Goal: Transaction & Acquisition: Purchase product/service

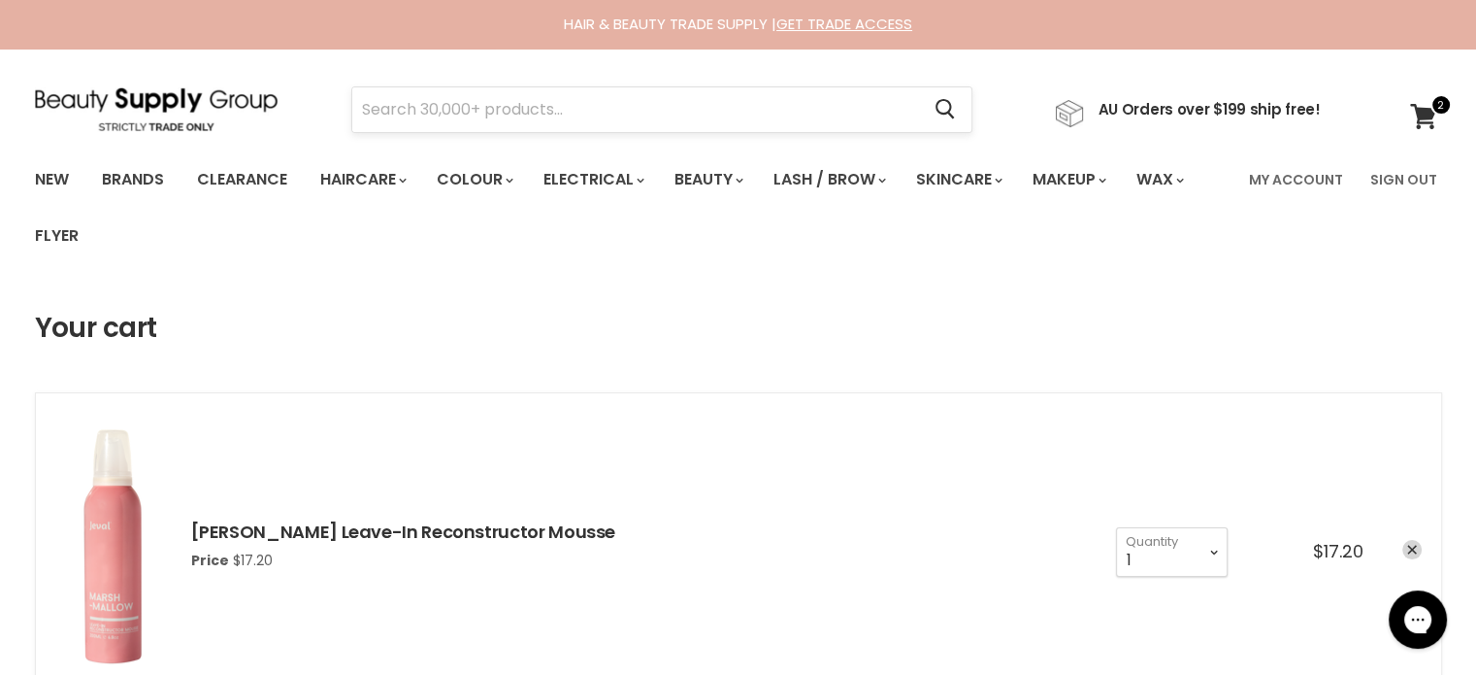
drag, startPoint x: 0, startPoint y: 0, endPoint x: 484, endPoint y: 97, distance: 493.9
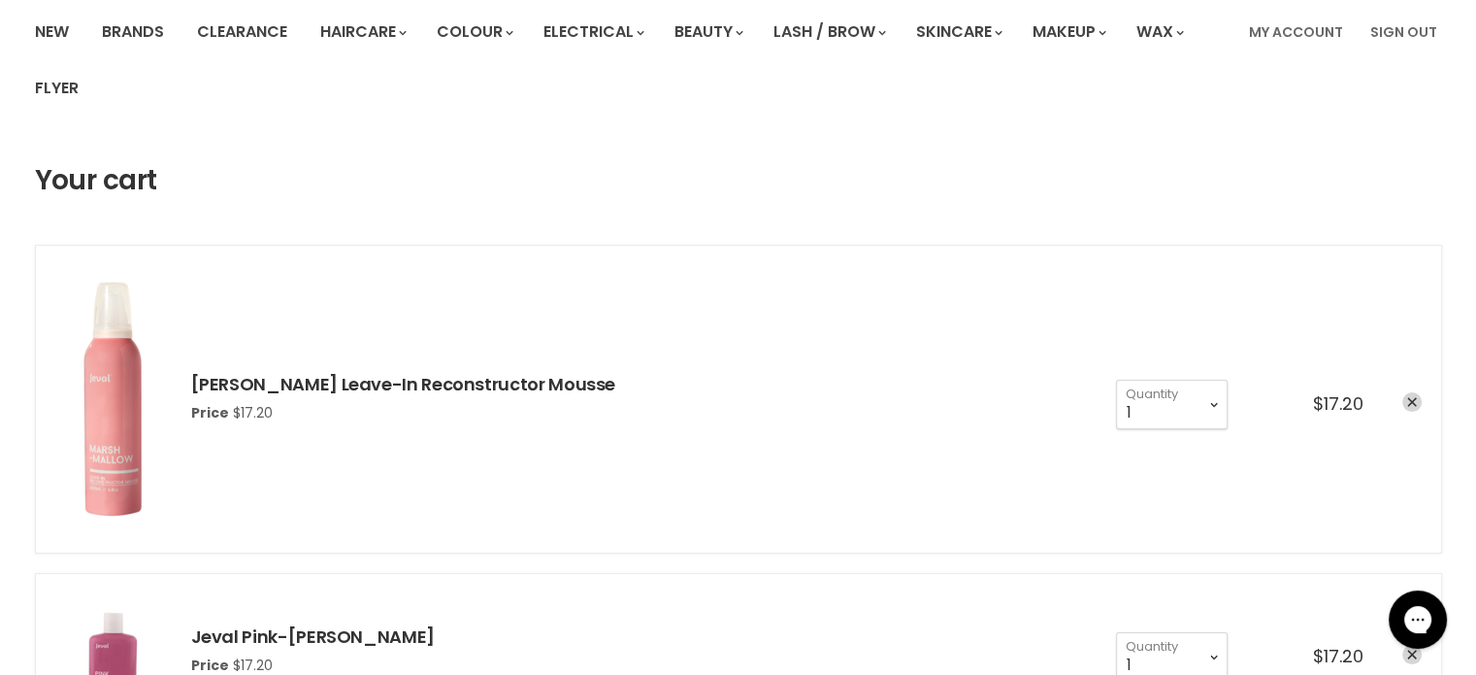
scroll to position [388, 0]
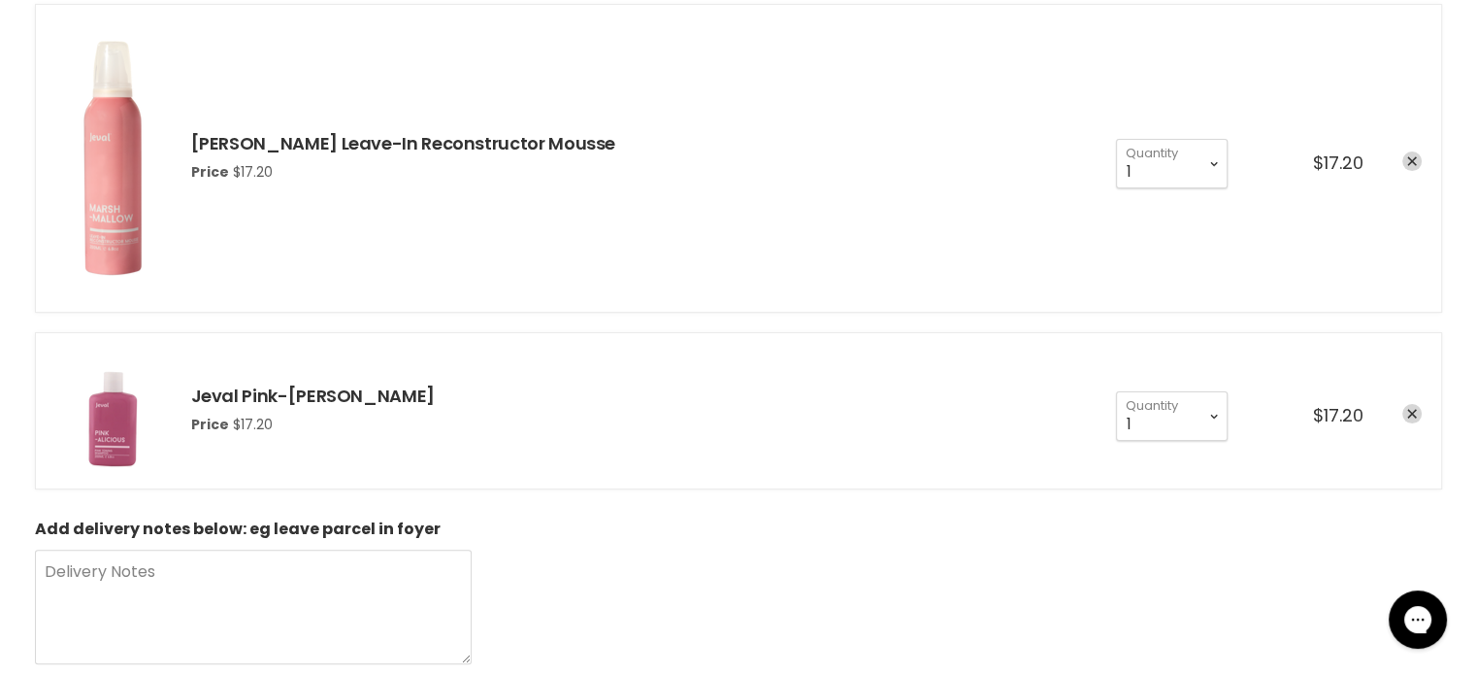
click at [1399, 406] on div "cart checkout" at bounding box center [1393, 415] width 58 height 23
click at [1420, 418] on div "cart checkout" at bounding box center [1393, 415] width 58 height 23
click at [1413, 413] on icon "remove Jeval Pink-alicious Shampoo" at bounding box center [1412, 414] width 10 height 10
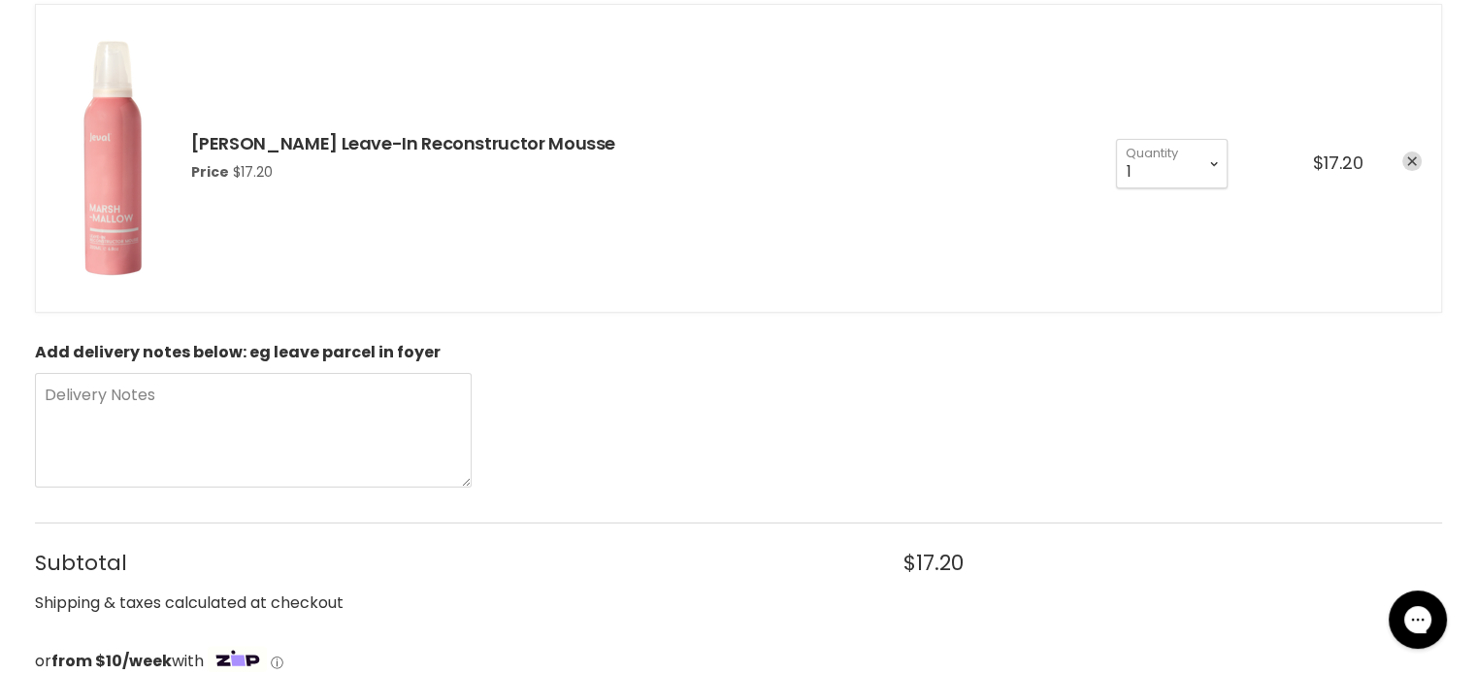
click at [1417, 163] on link "remove Jeval Marshmallow Leave-In Reconstructor Mousse" at bounding box center [1411, 160] width 19 height 19
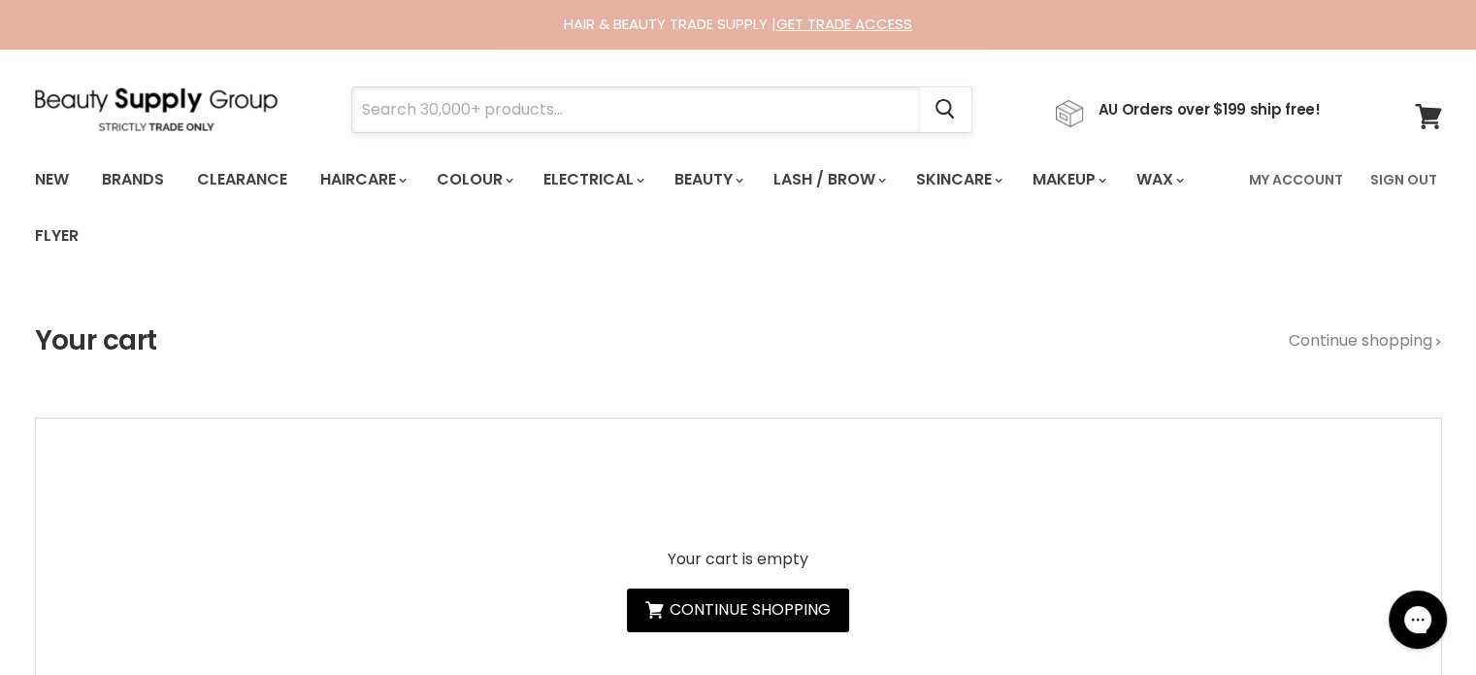
paste input "Hi Lift Metal Duckbill Clips"
type input "Hi Lift Metal Duckbill Clips"
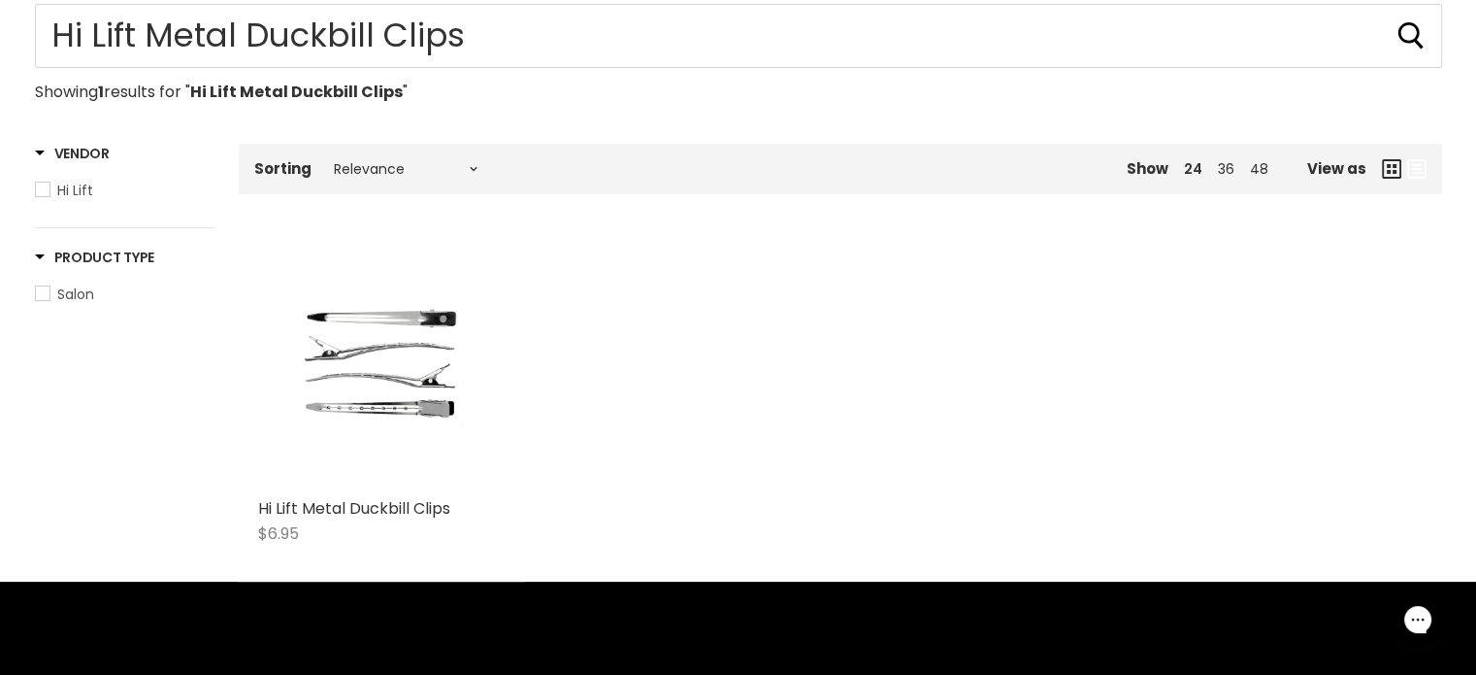
scroll to position [291, 0]
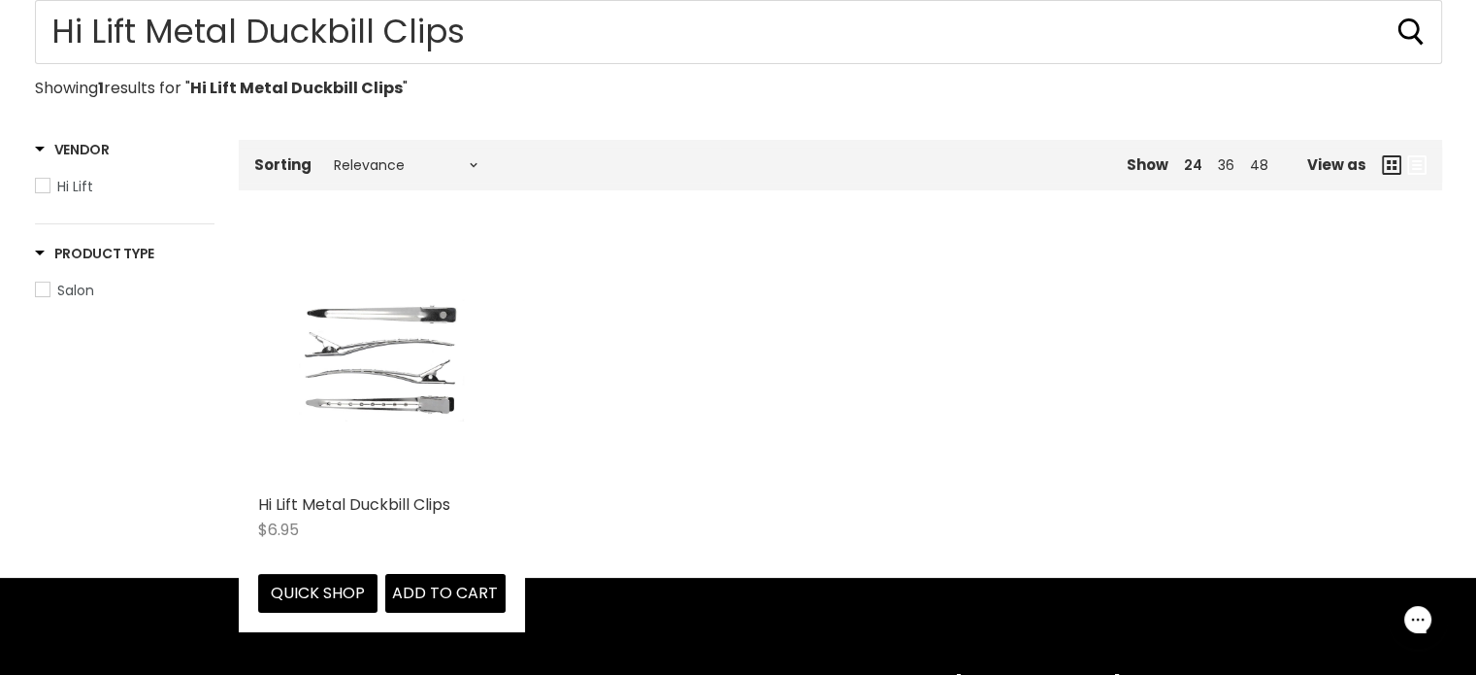
click at [366, 402] on img "Main content" at bounding box center [381, 360] width 165 height 247
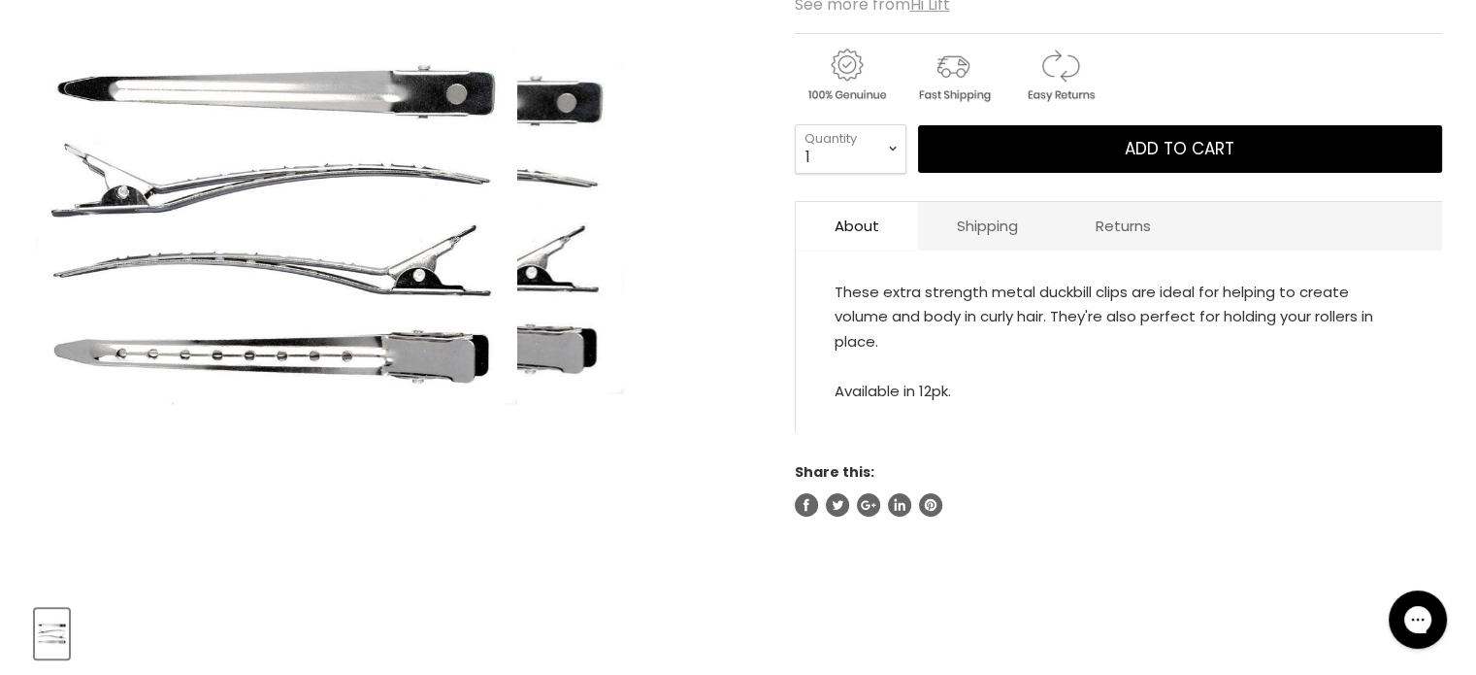
scroll to position [485, 0]
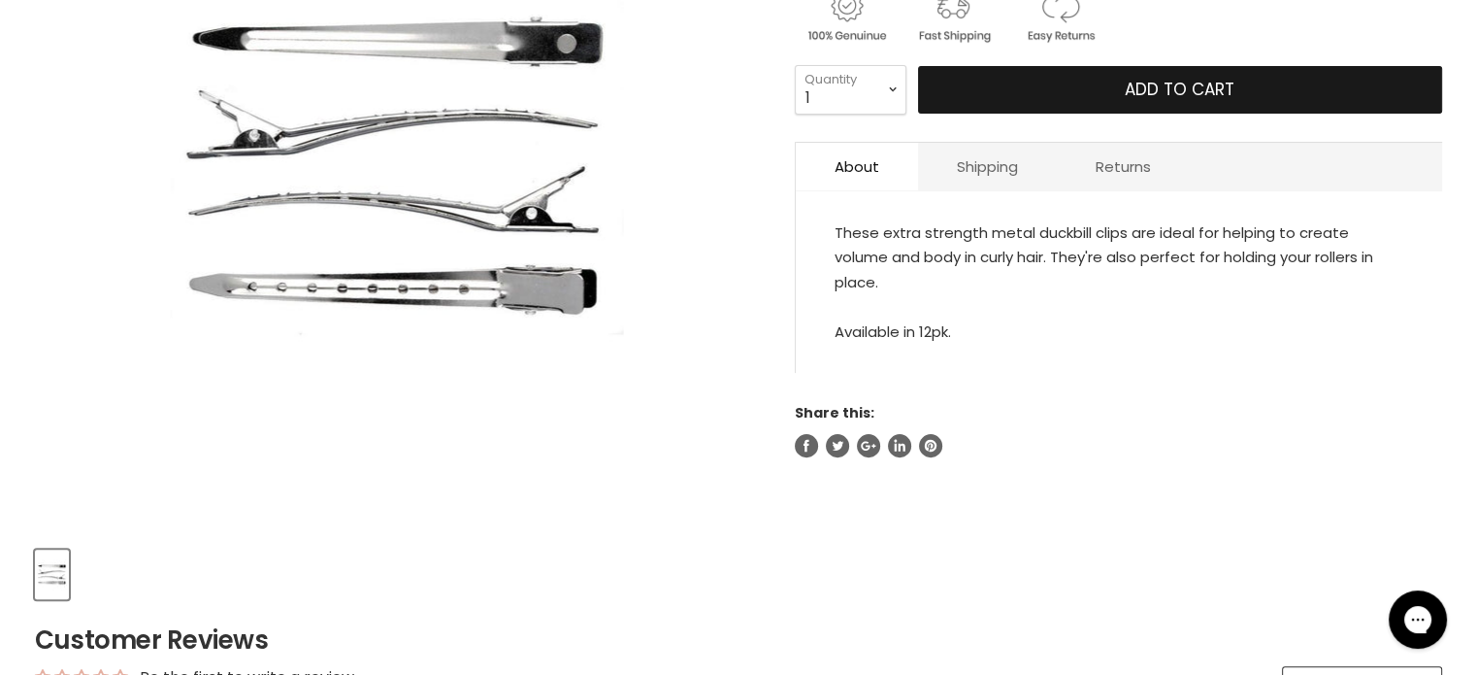
click at [1084, 88] on button "Add to cart" at bounding box center [1180, 90] width 524 height 49
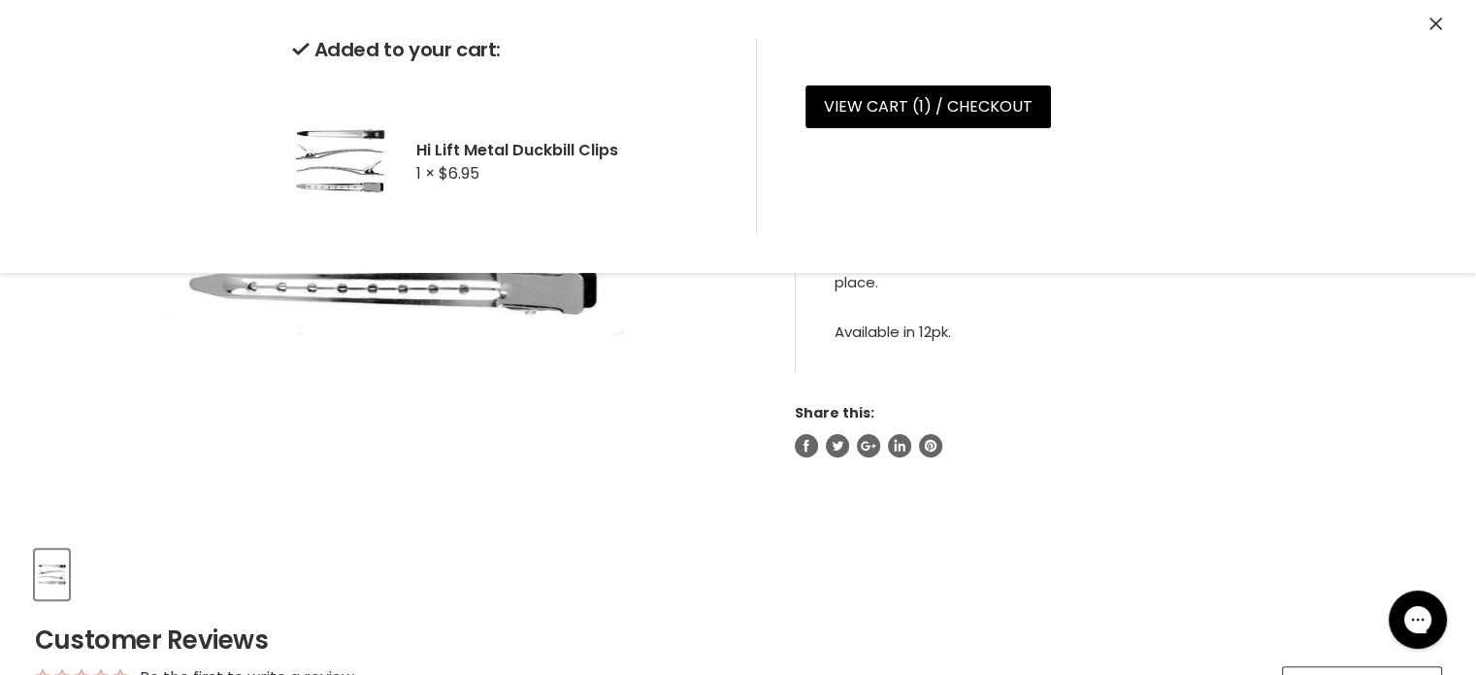
click at [1435, 18] on icon "Close" at bounding box center [1436, 23] width 13 height 13
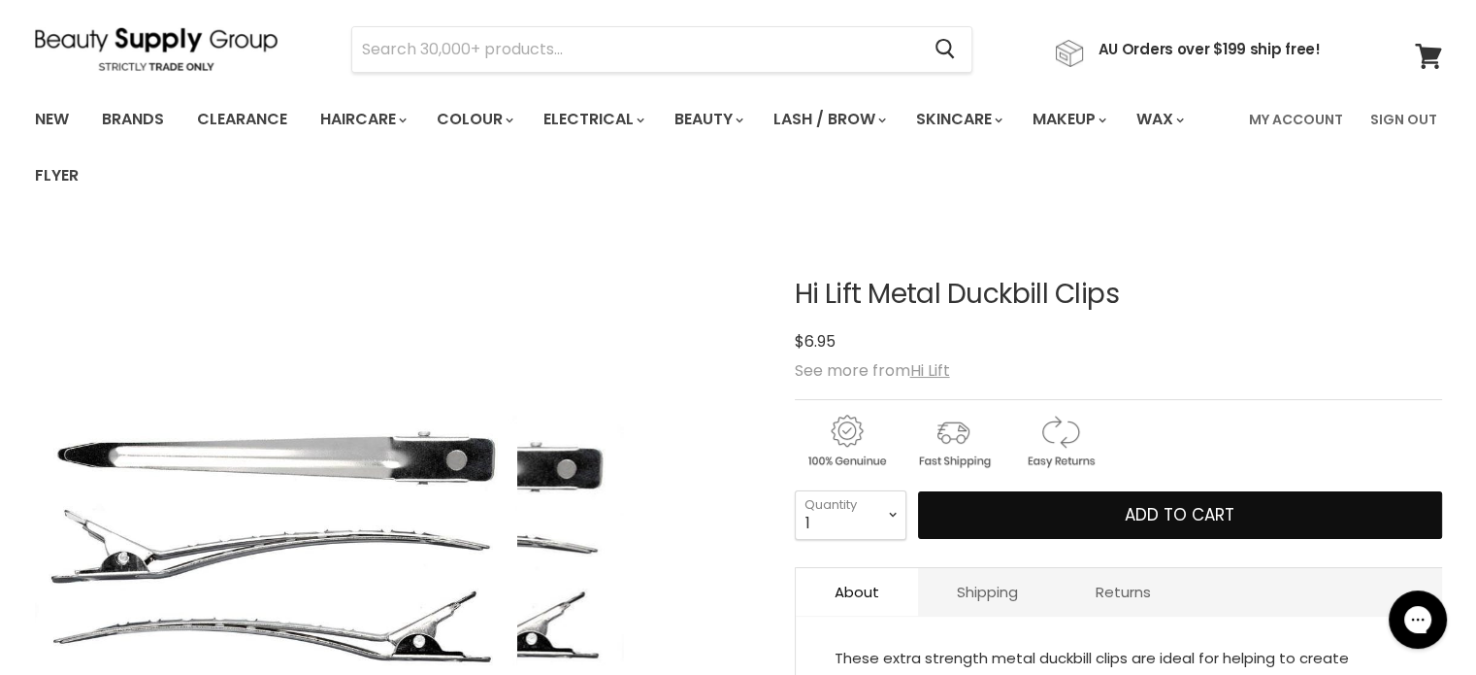
scroll to position [0, 0]
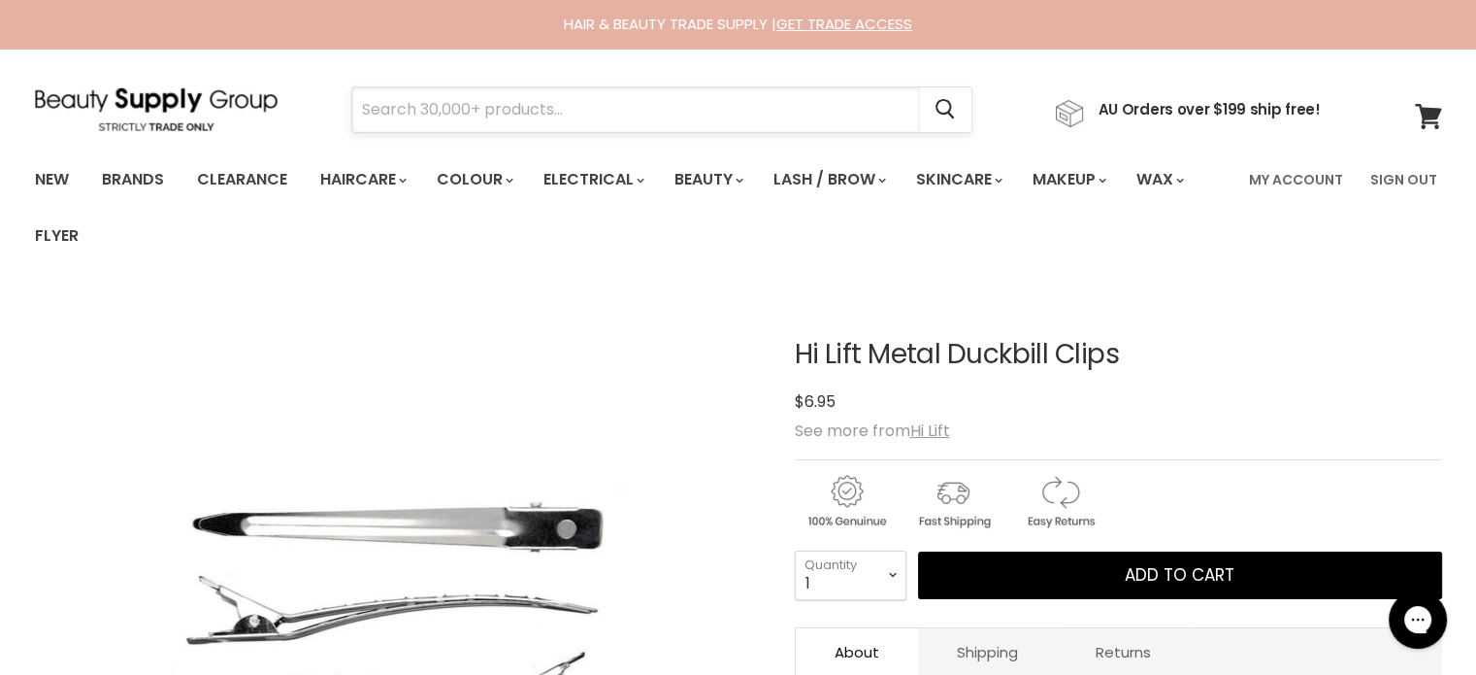
paste input "Davroe Curlicue Brush"
type input "Davroe Curlicue Brush"
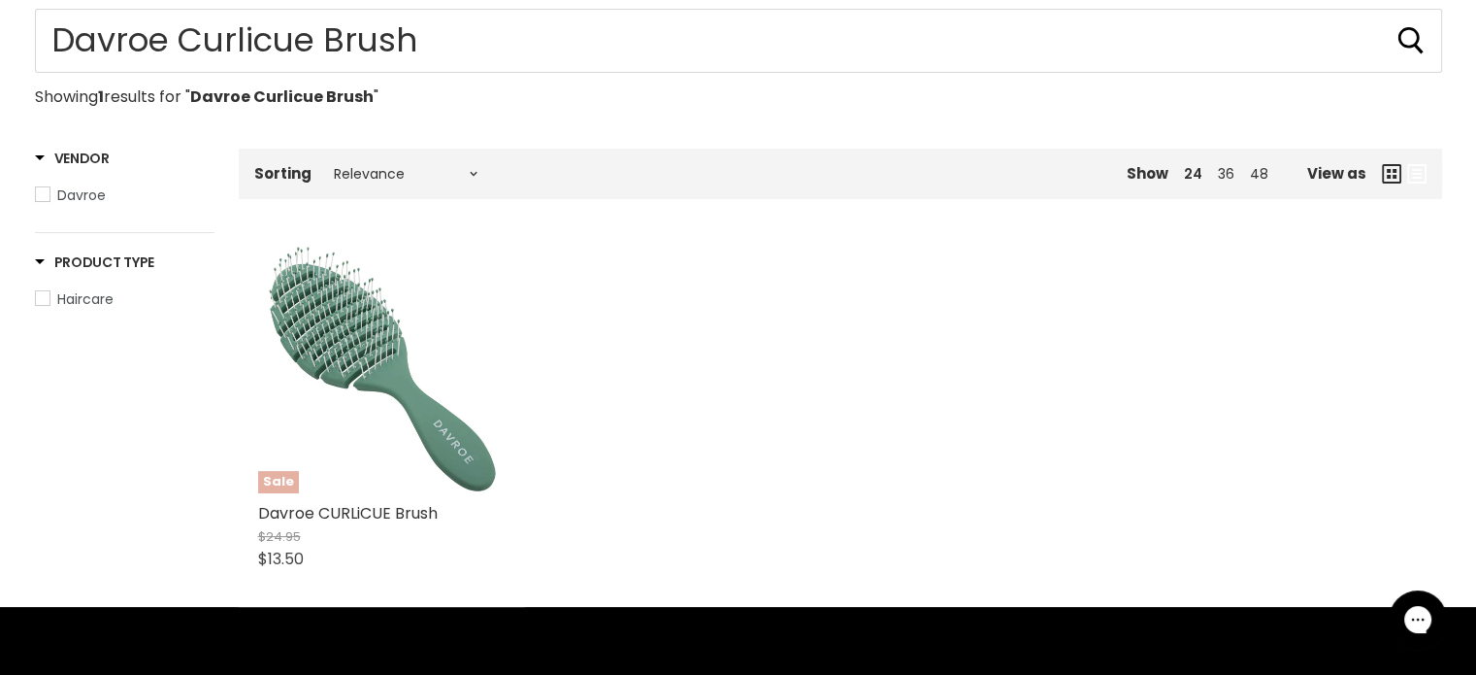
scroll to position [388, 0]
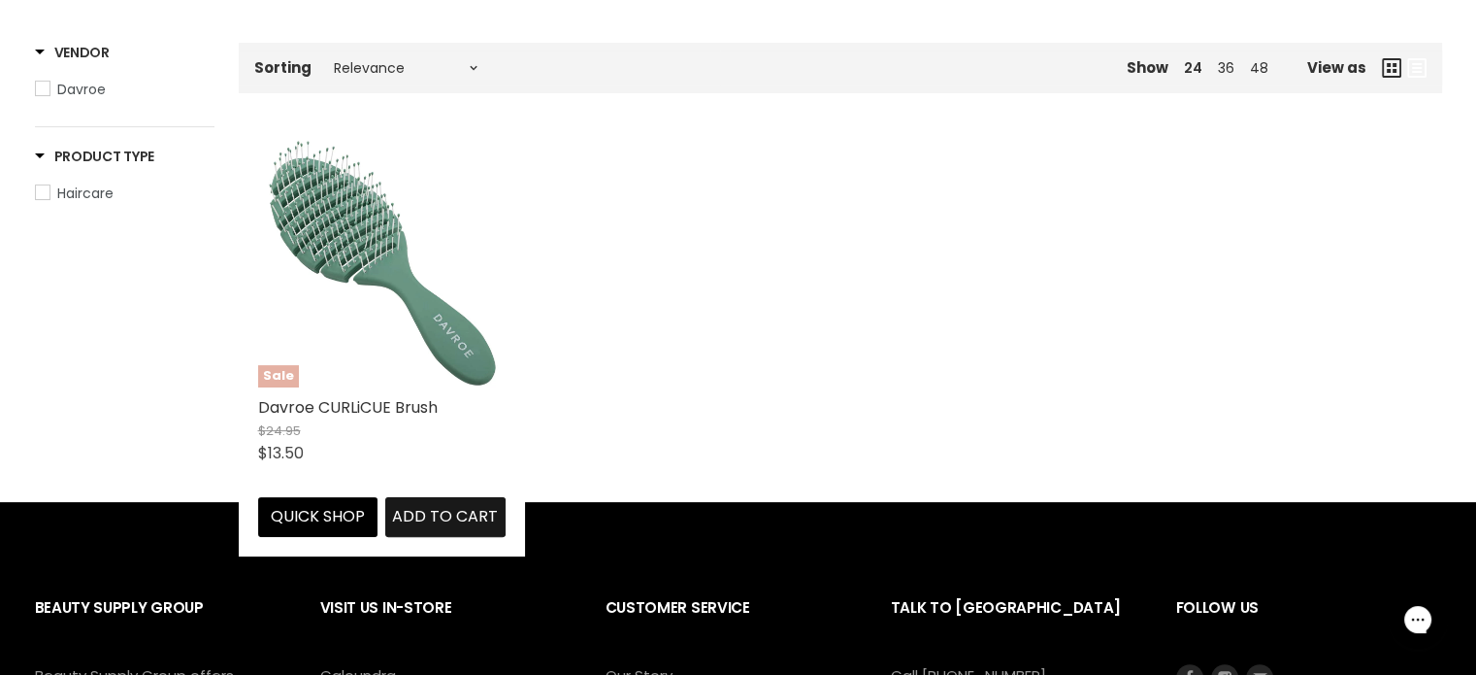
click at [427, 526] on span "Add to cart" at bounding box center [445, 516] width 106 height 22
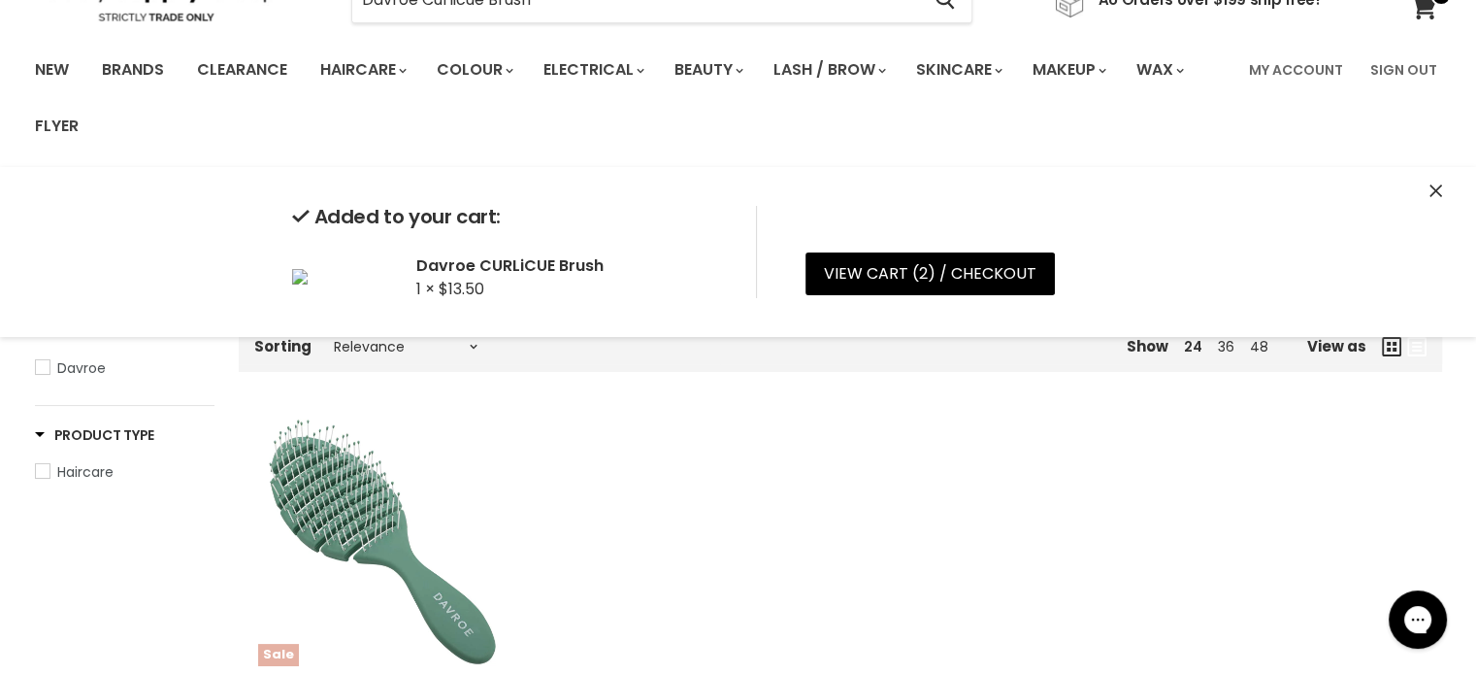
scroll to position [97, 0]
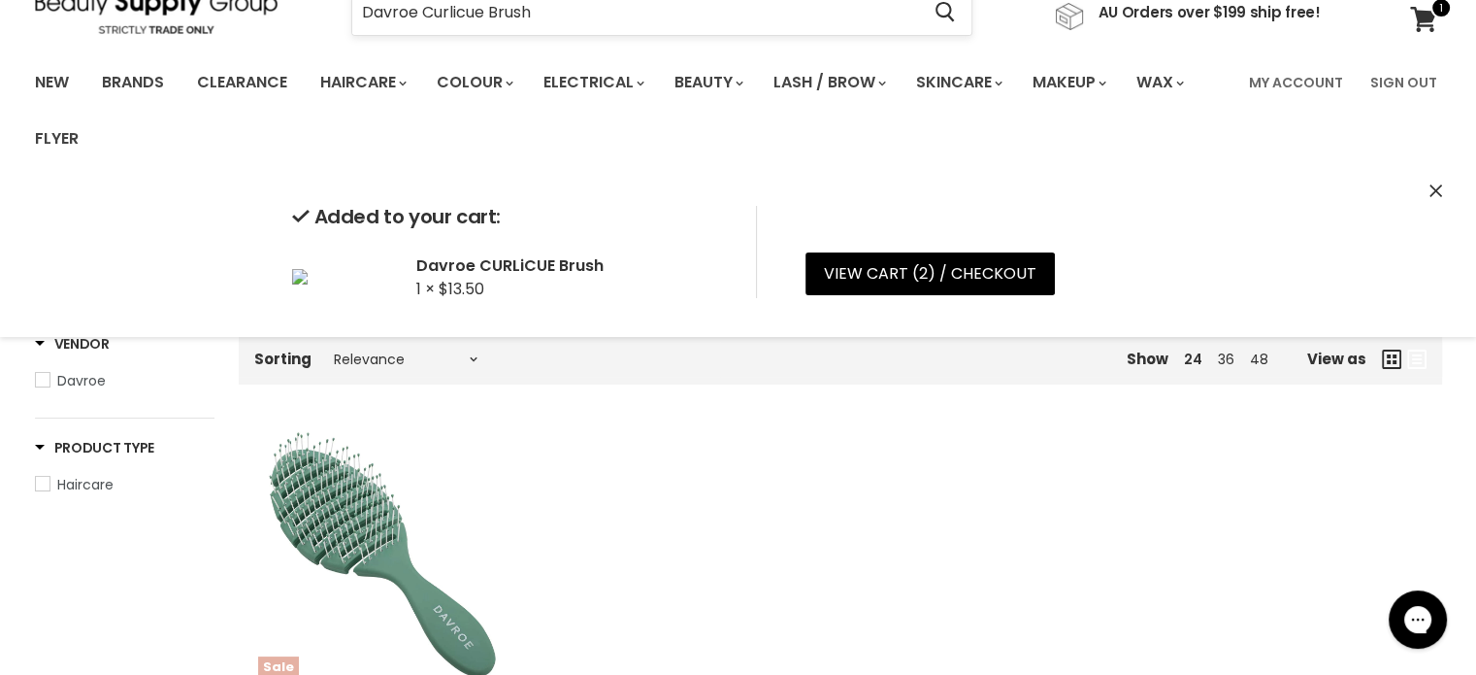
click at [564, 4] on input "Davroe Curlicue Brush" at bounding box center [636, 12] width 568 height 45
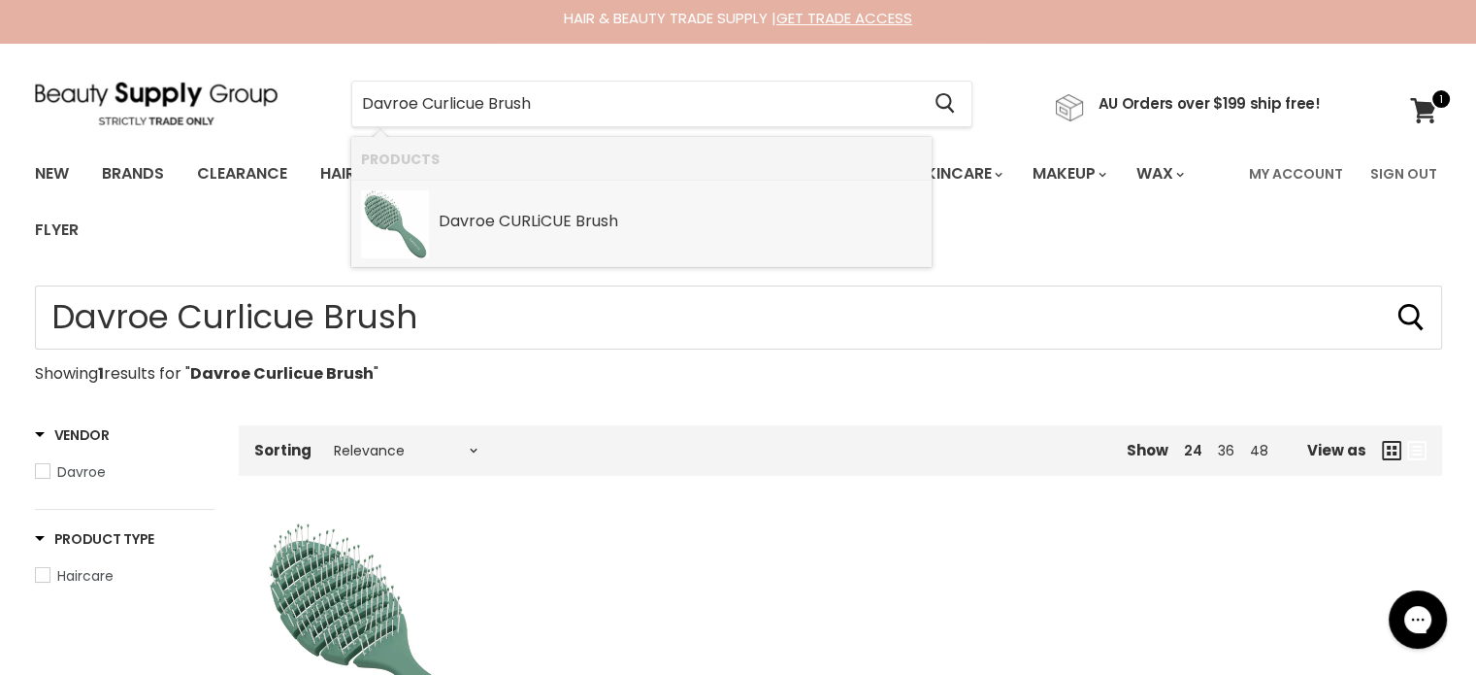
scroll to position [0, 0]
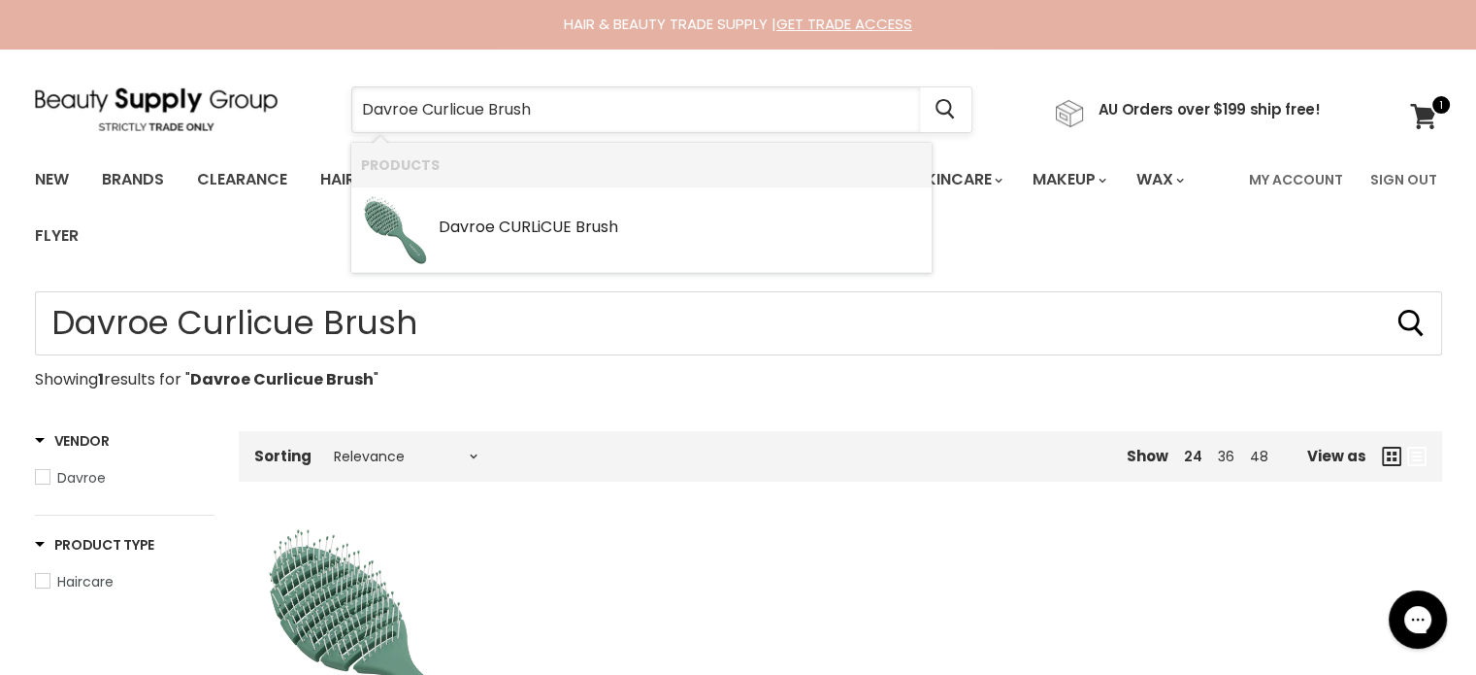
click at [563, 89] on input "Davroe Curlicue Brush" at bounding box center [636, 109] width 568 height 45
type input "D"
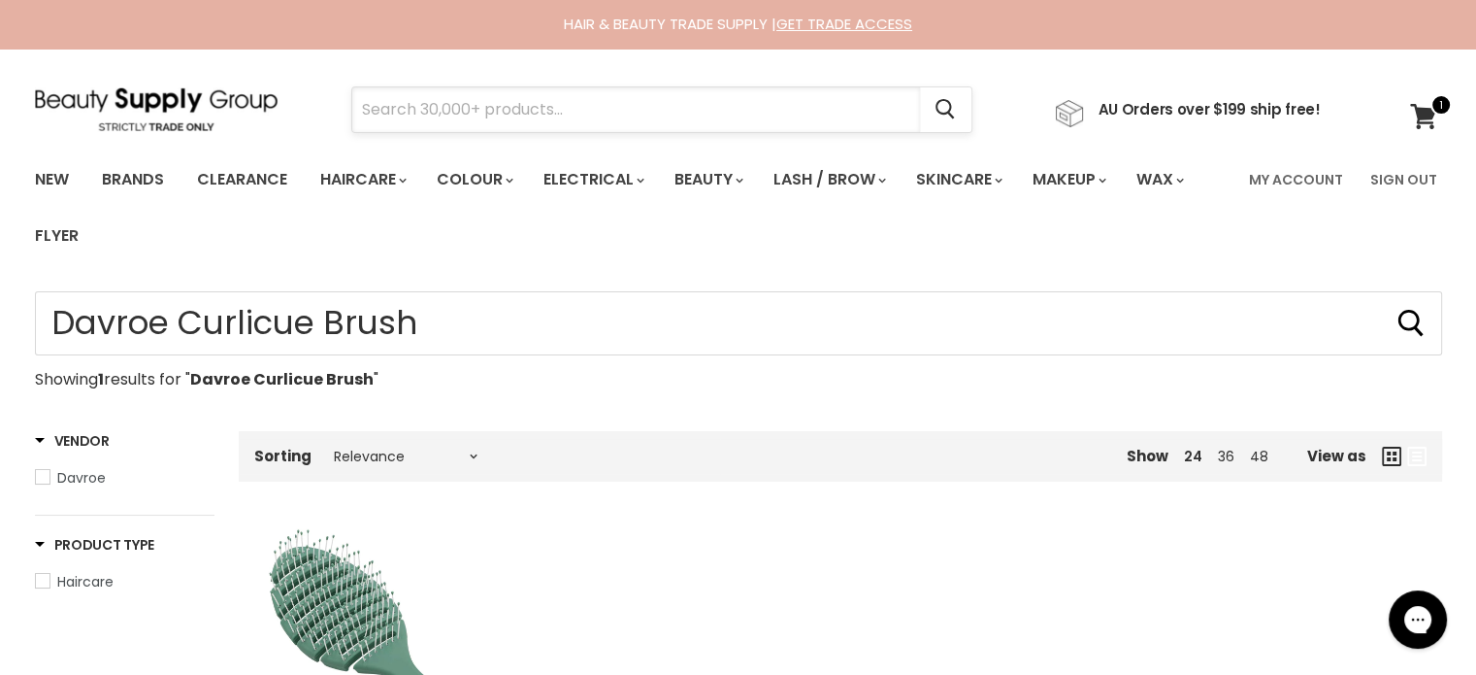
paste input "Natural Look Eco Tint Brush Large"
type input "Natural Look Eco Tint Brush Large"
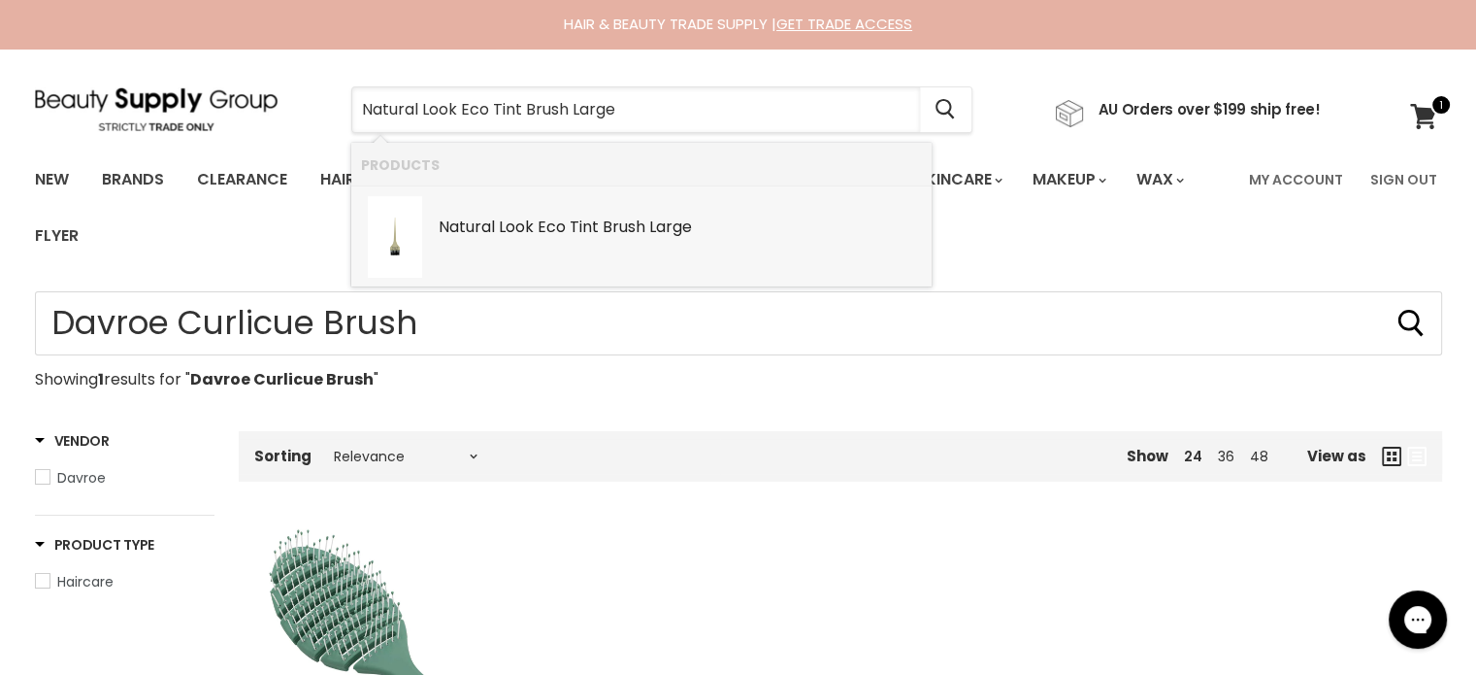
click at [597, 221] on div "Natural Look Eco Tint Brush Large" at bounding box center [680, 228] width 483 height 20
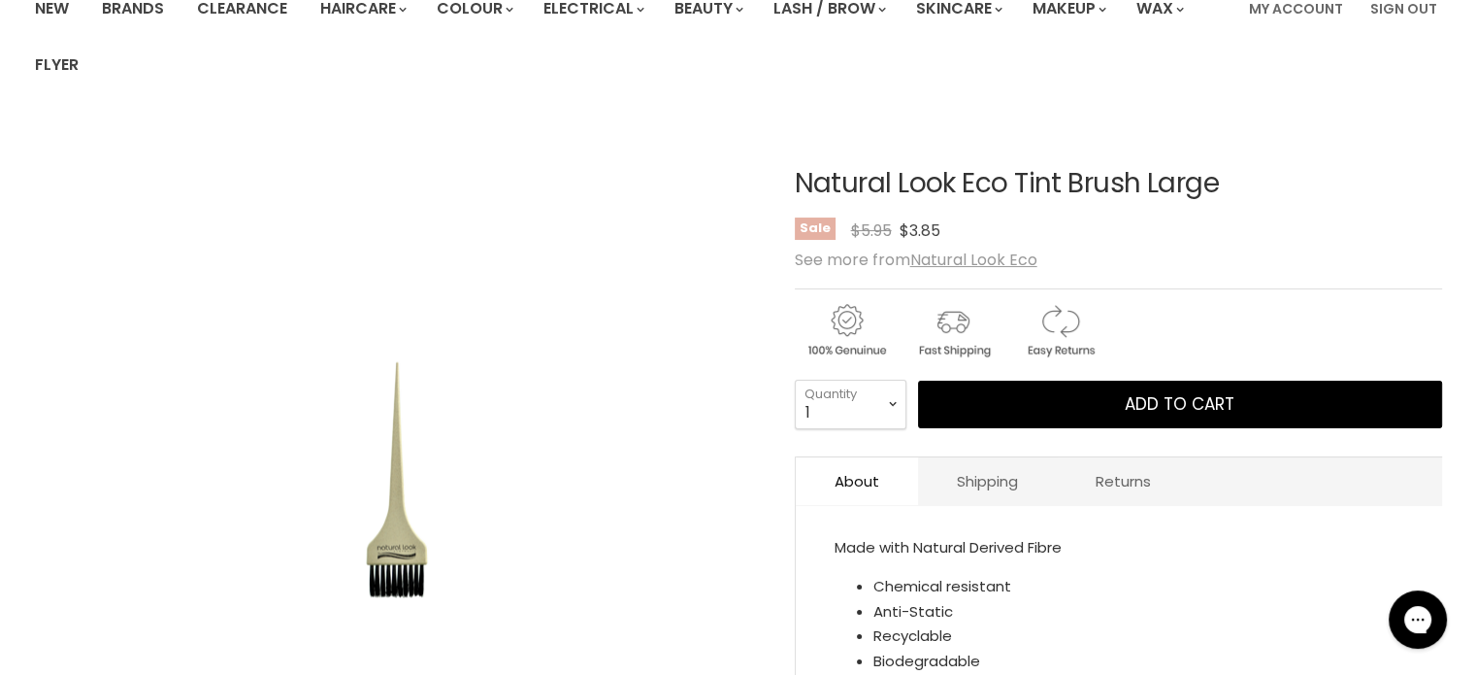
scroll to position [194, 0]
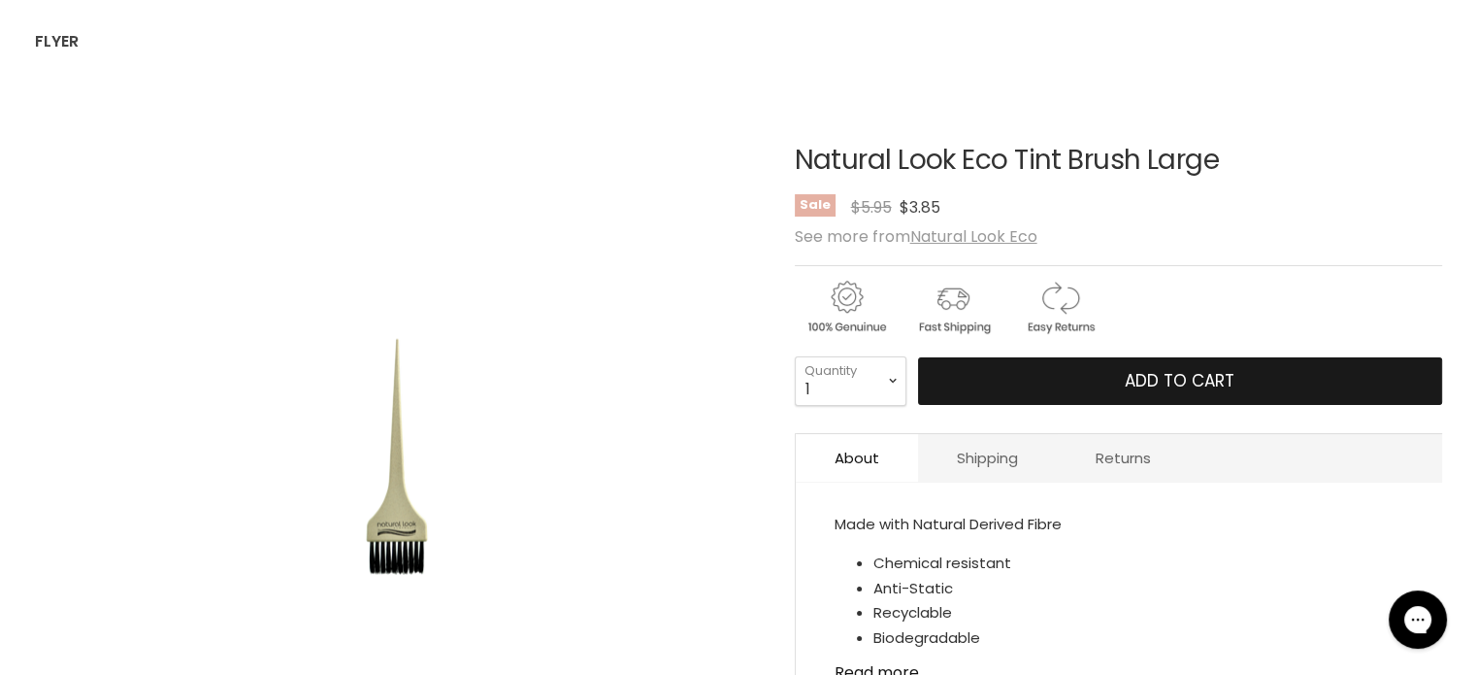
click at [1147, 374] on span "Add to cart" at bounding box center [1180, 380] width 110 height 23
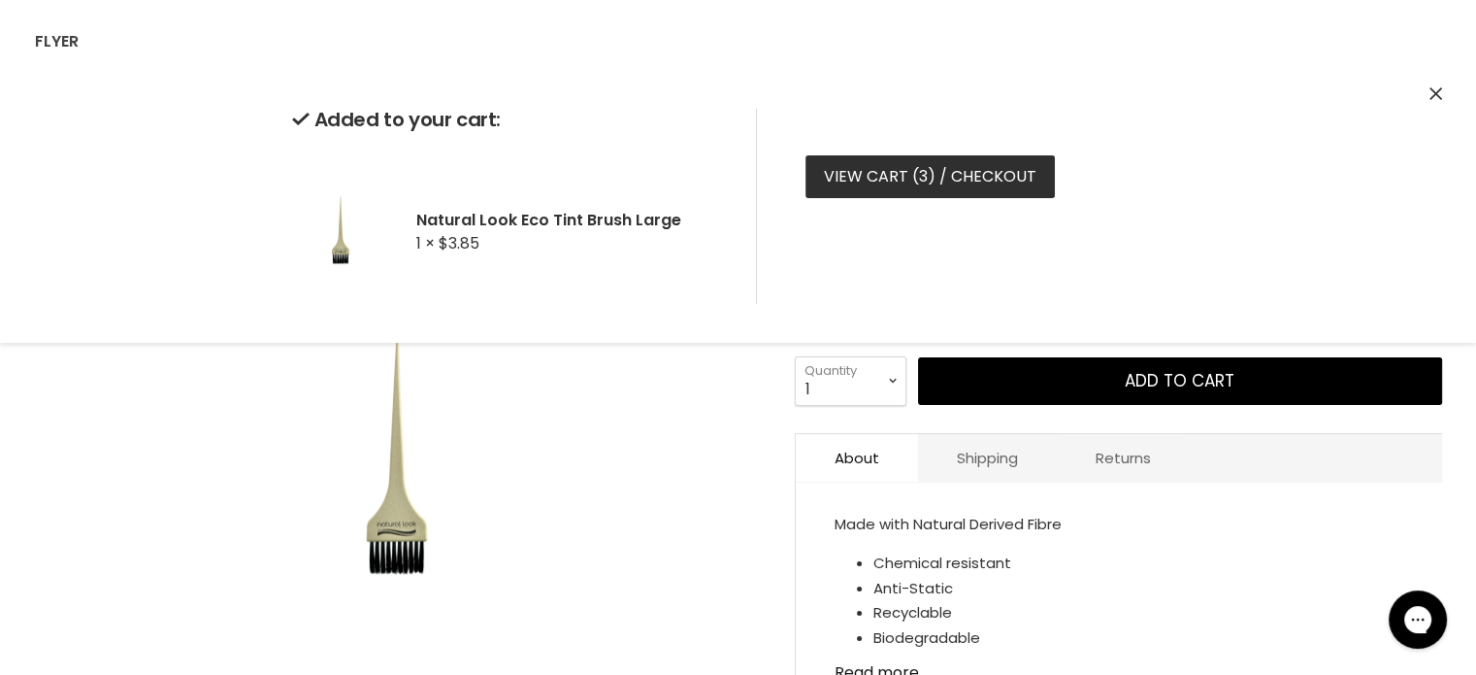
click at [912, 171] on link "View cart ( 3 ) / Checkout" at bounding box center [930, 176] width 249 height 43
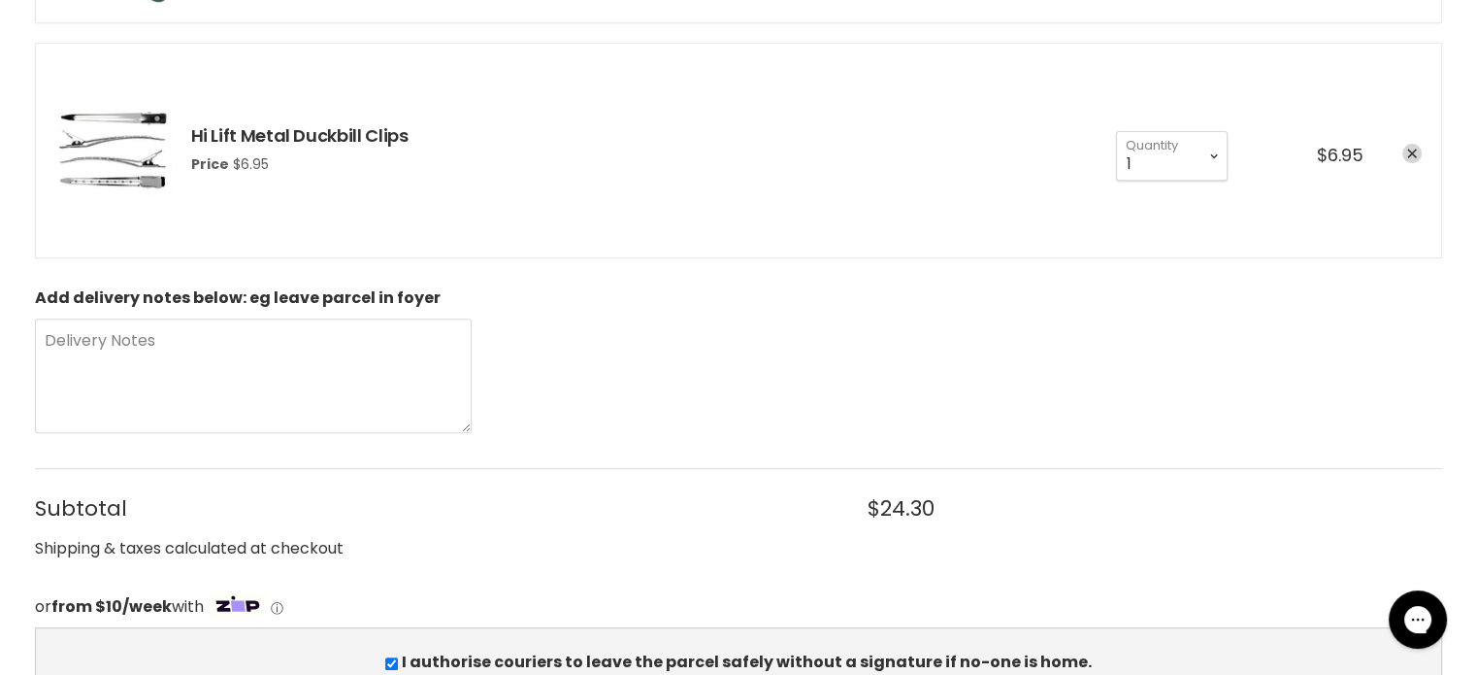
scroll to position [971, 0]
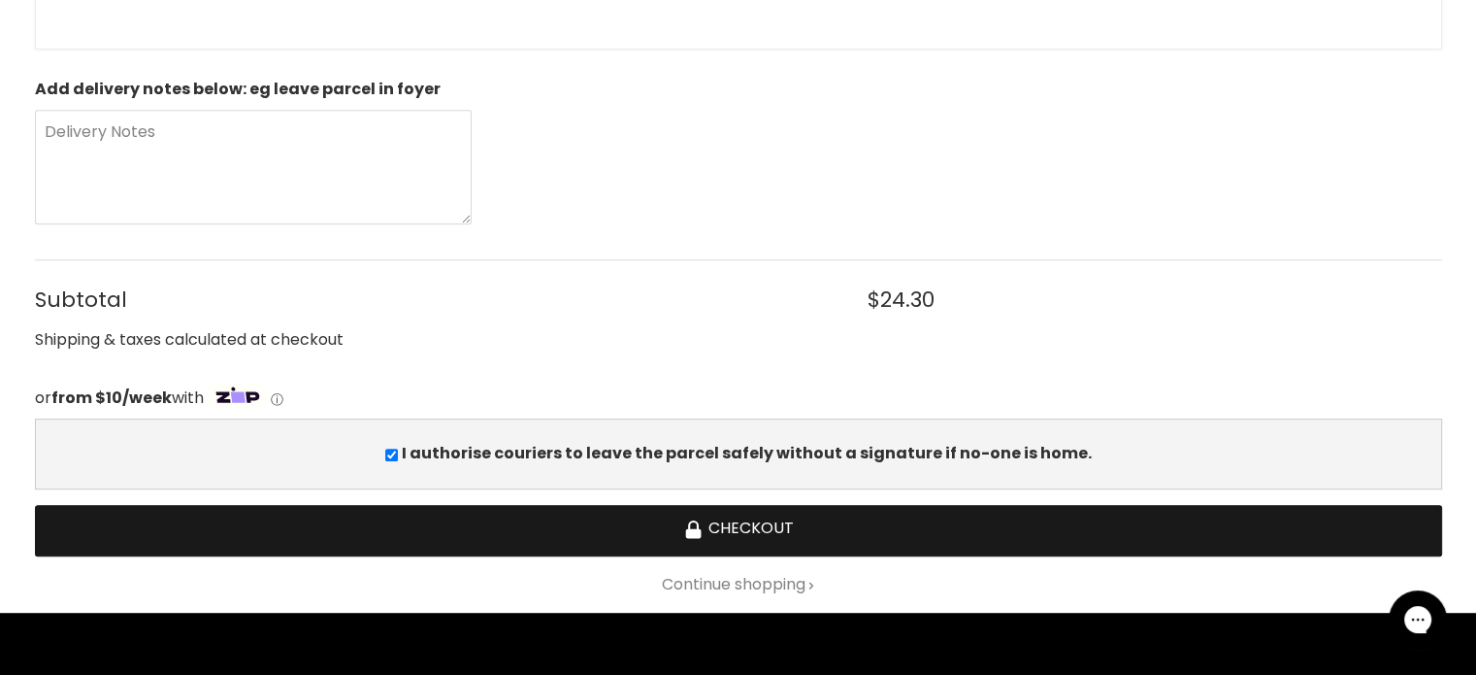
click at [737, 530] on button "Checkout" at bounding box center [738, 530] width 1407 height 51
